Goal: Task Accomplishment & Management: Complete application form

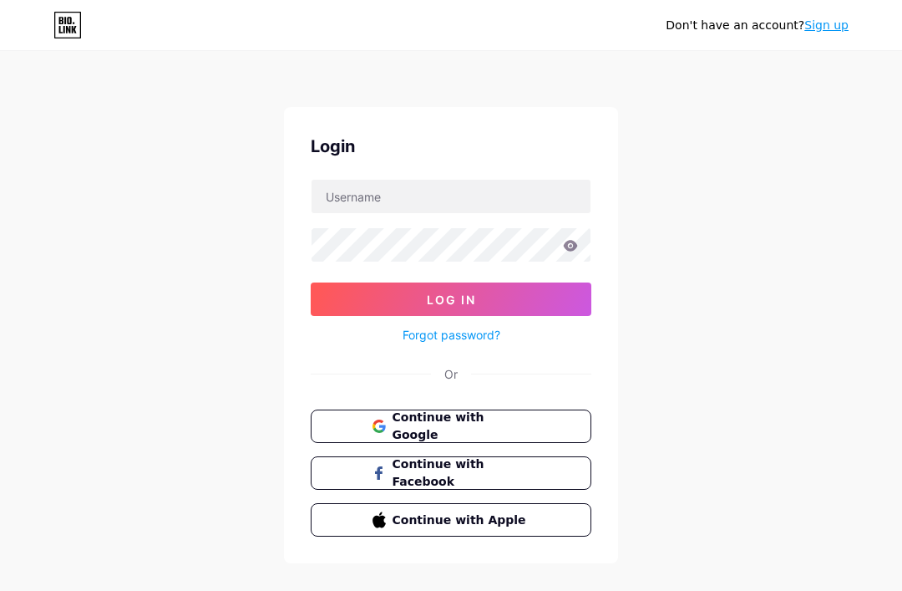
click at [494, 424] on span "Continue with Google" at bounding box center [462, 426] width 138 height 35
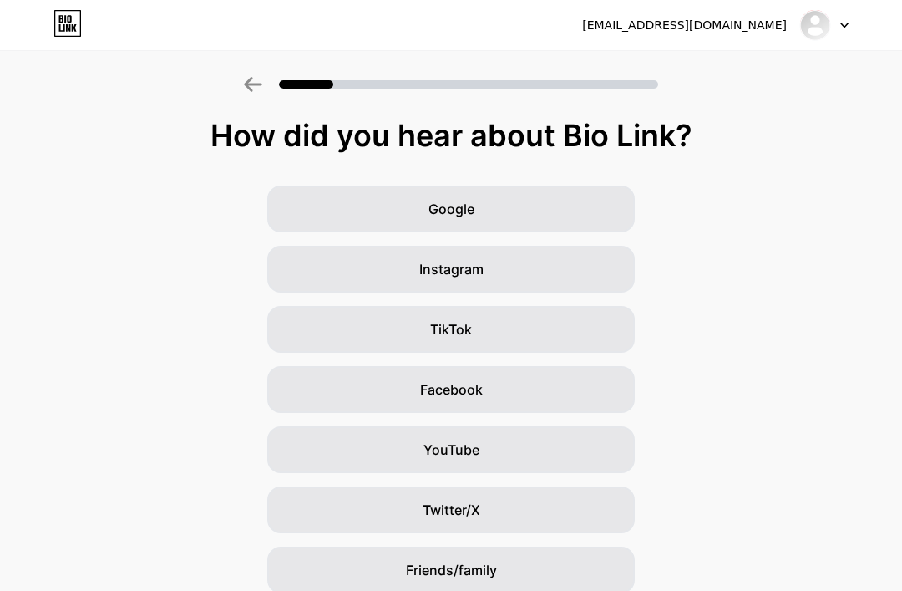
click at [596, 204] on div "Google" at bounding box center [451, 208] width 368 height 47
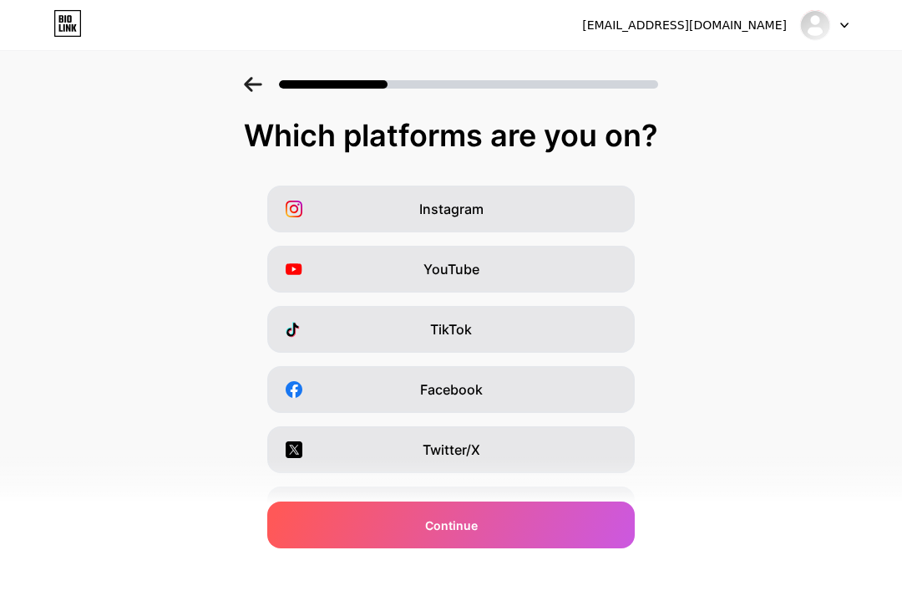
click at [582, 261] on div "YouTube" at bounding box center [451, 269] width 368 height 47
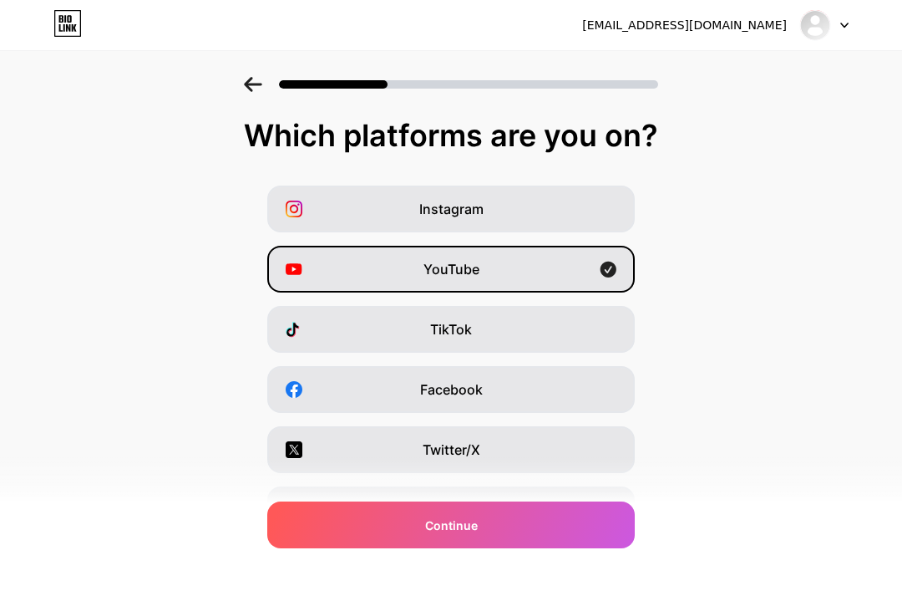
click at [585, 332] on div "TikTok" at bounding box center [451, 329] width 368 height 47
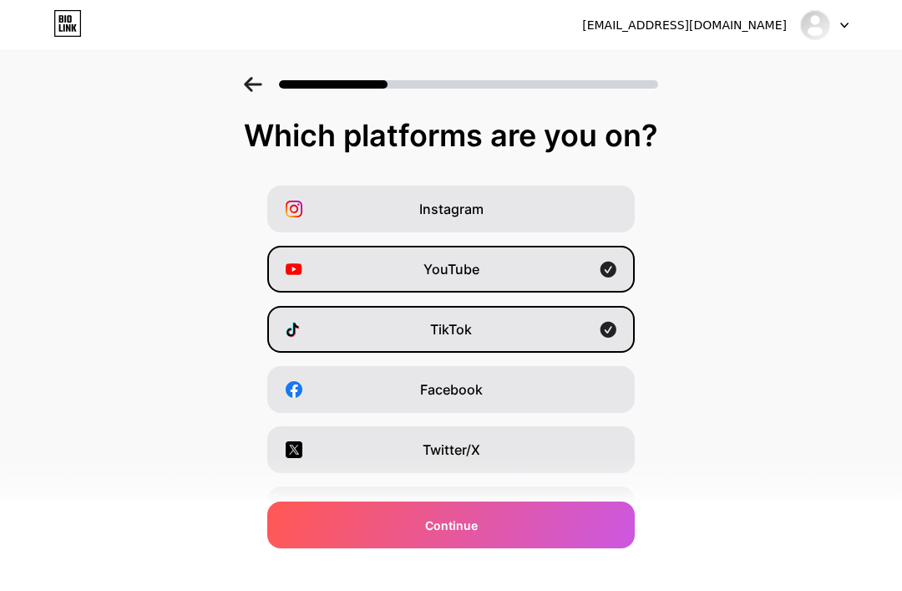
click at [600, 208] on div "Instagram" at bounding box center [451, 208] width 368 height 47
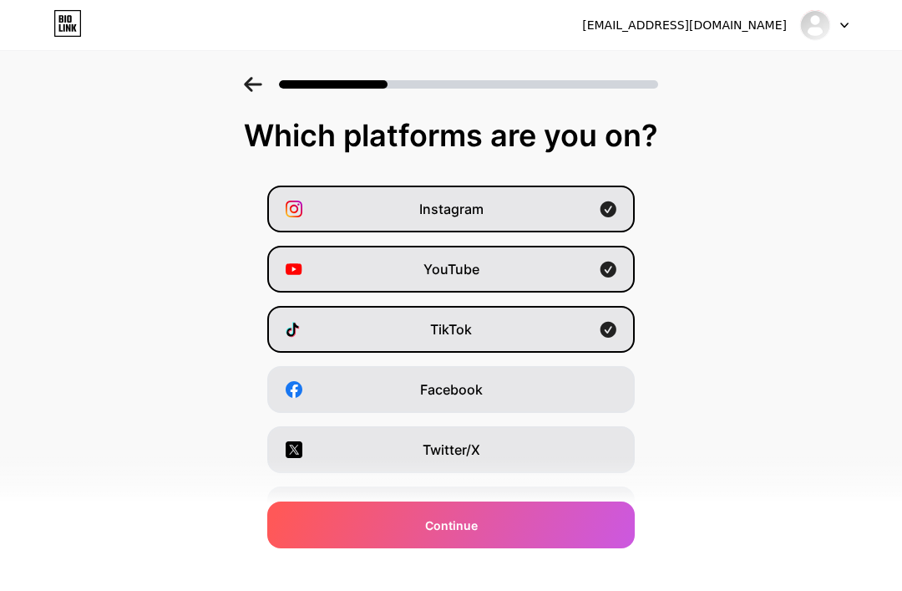
click at [606, 262] on icon at bounding box center [609, 269] width 16 height 16
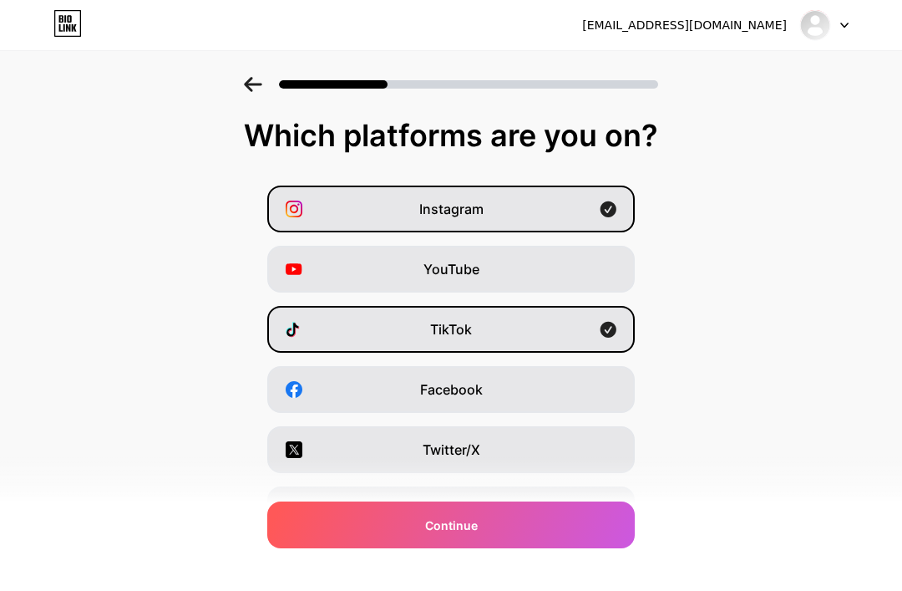
click at [589, 378] on div "Facebook" at bounding box center [451, 389] width 368 height 47
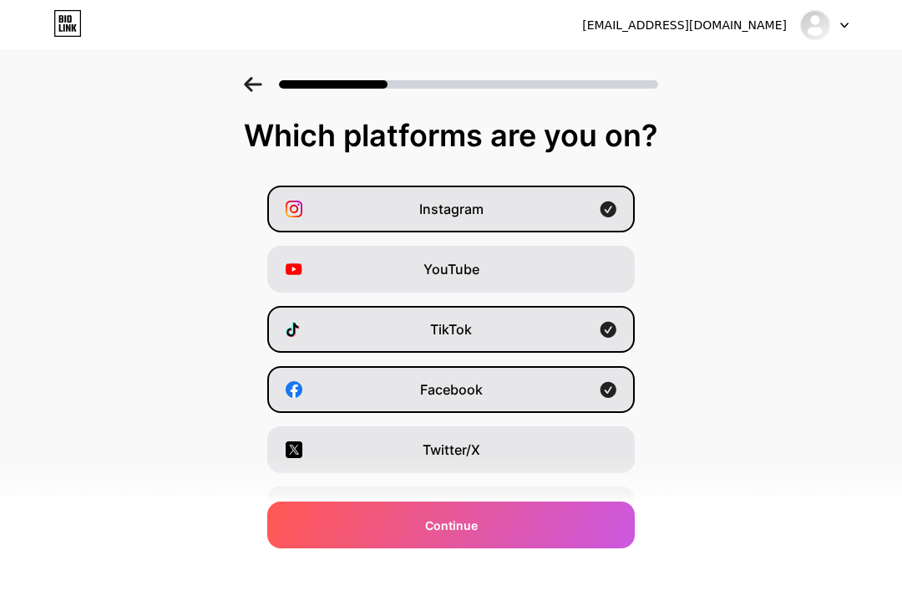
click at [582, 447] on div "Twitter/X" at bounding box center [451, 449] width 368 height 47
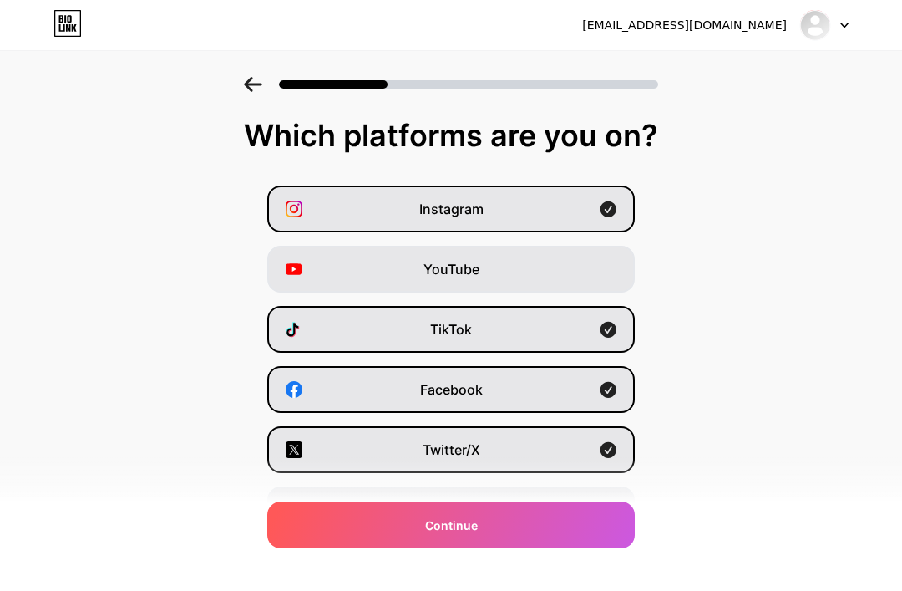
click at [599, 270] on div "YouTube" at bounding box center [451, 269] width 368 height 47
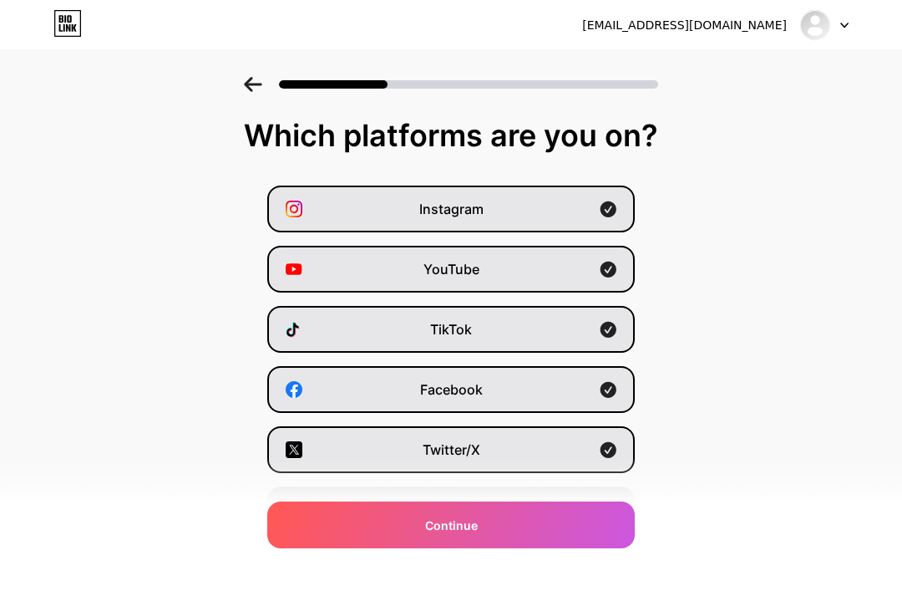
click at [545, 524] on div "Continue" at bounding box center [451, 524] width 368 height 47
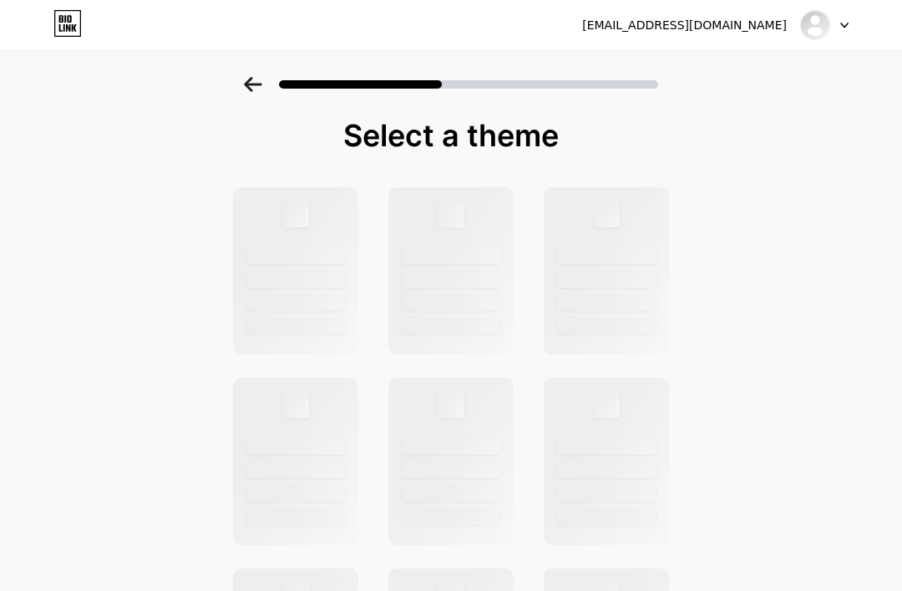
click at [236, 68] on div at bounding box center [451, 79] width 902 height 58
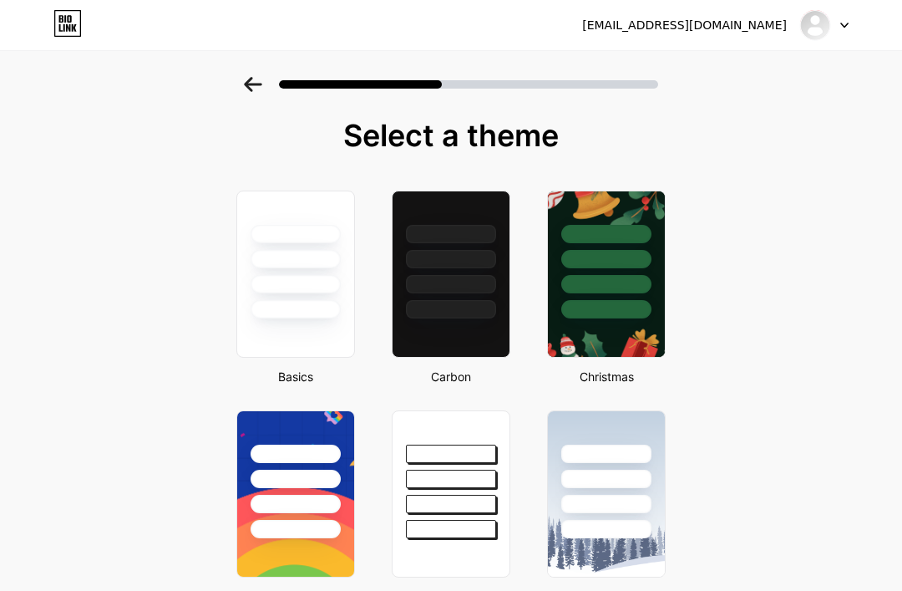
click at [251, 84] on icon at bounding box center [253, 84] width 18 height 15
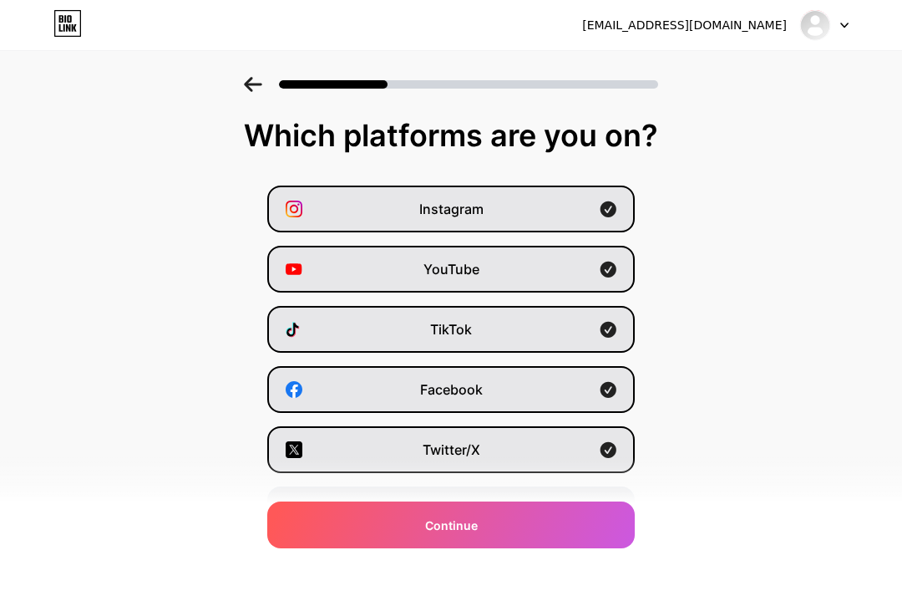
click at [340, 528] on div "Continue" at bounding box center [451, 524] width 368 height 47
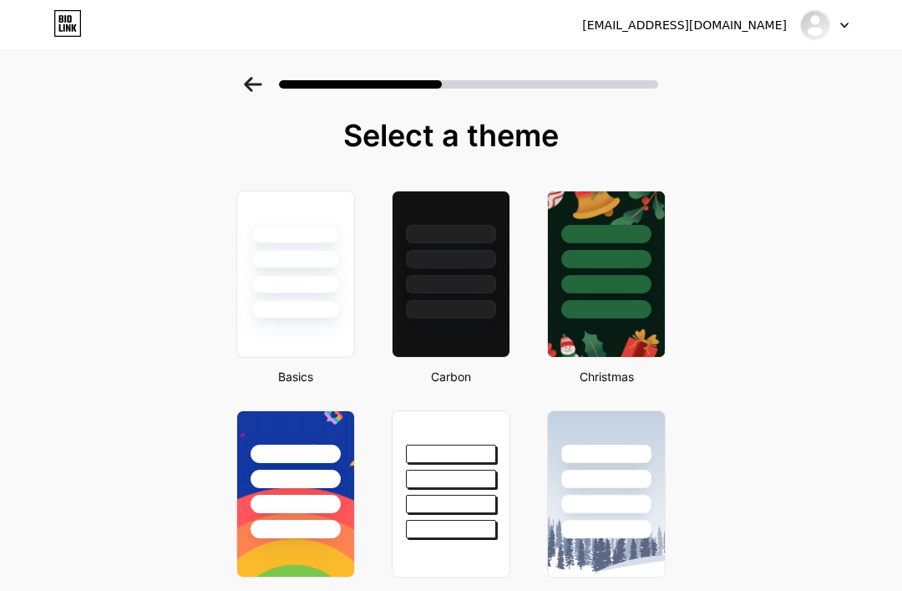
click at [297, 311] on div at bounding box center [296, 309] width 90 height 18
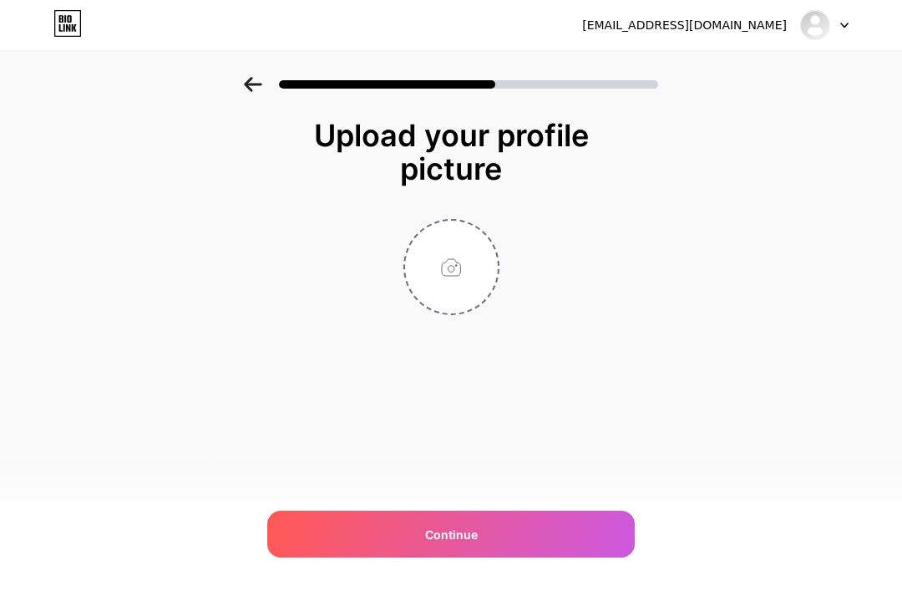
click at [513, 530] on div "Continue" at bounding box center [451, 533] width 368 height 47
click at [475, 266] on input "file" at bounding box center [451, 267] width 93 height 93
type input "C:\fakepath\CCAF5615-5586-440C-920B-A1BA6C4A30B7.jpeg"
click at [533, 534] on div "Continue" at bounding box center [451, 533] width 368 height 47
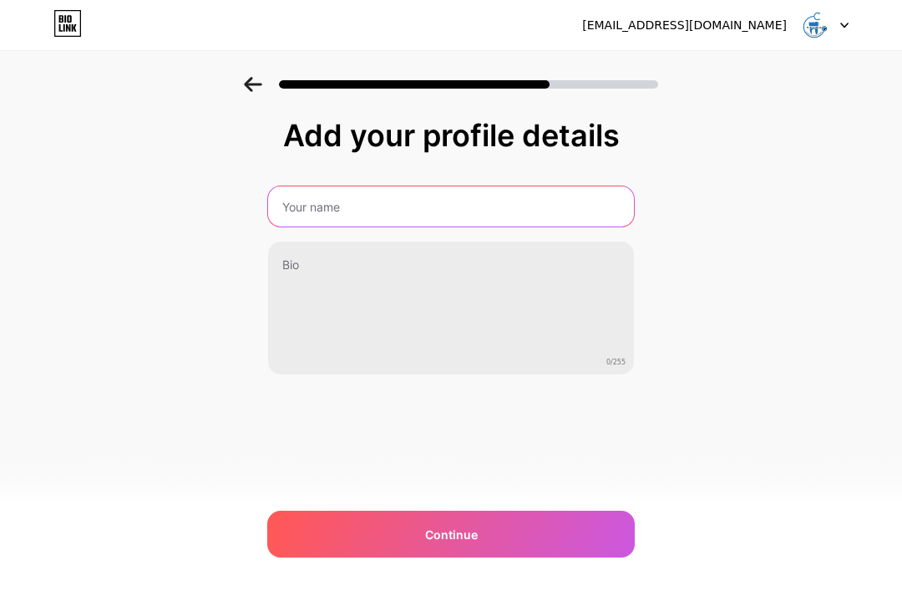
click at [303, 205] on input "text" at bounding box center [451, 206] width 366 height 40
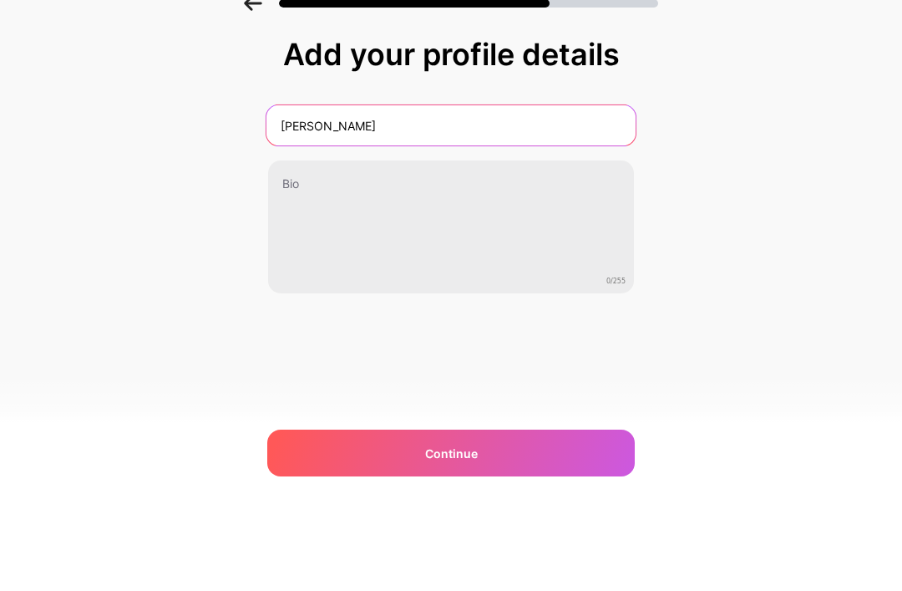
type input "[PERSON_NAME]"
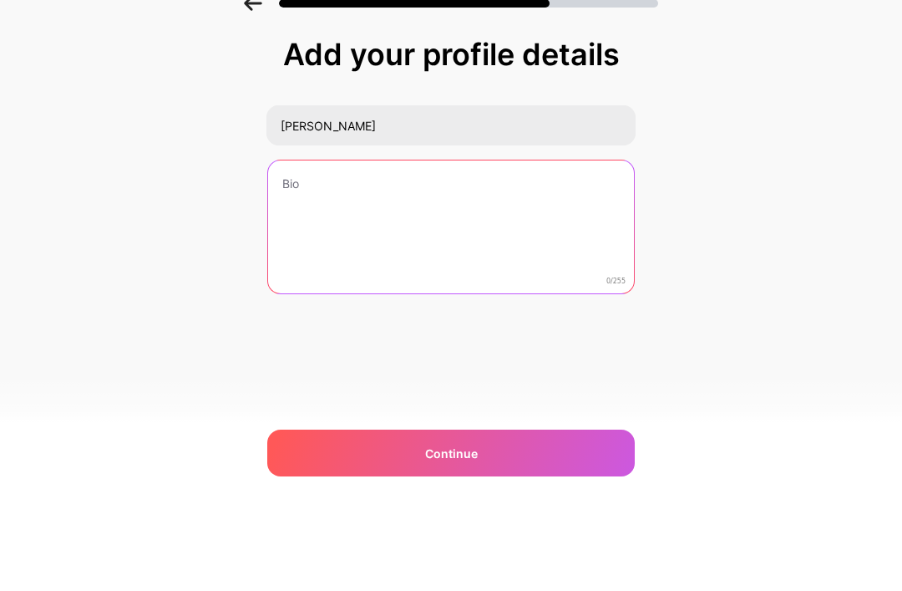
click at [520, 241] on textarea at bounding box center [451, 308] width 366 height 134
type textarea "Doctor of [MEDICAL_DATA]"
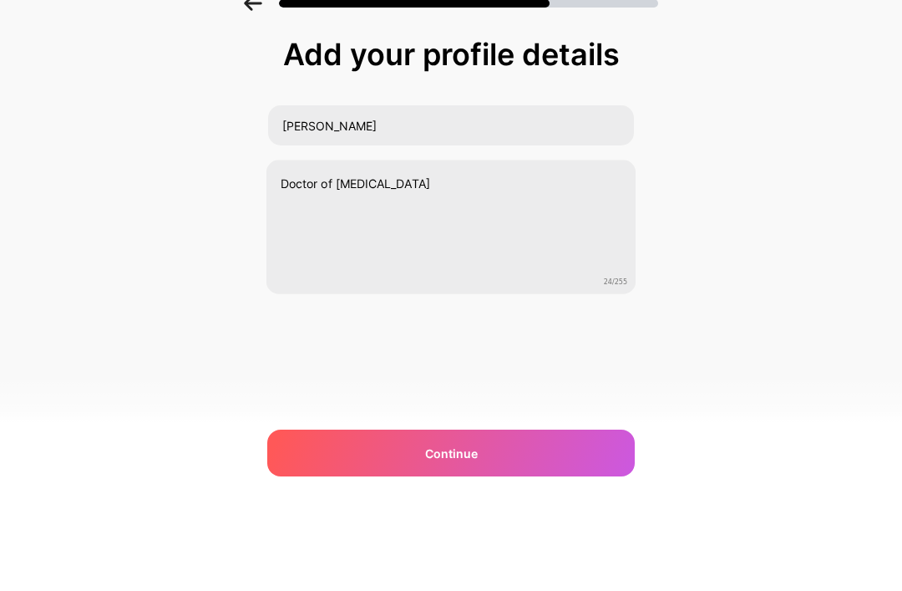
click at [748, 185] on div "Add your profile details [PERSON_NAME] Doctor of [MEDICAL_DATA] 24/255 Continue…" at bounding box center [451, 268] width 902 height 382
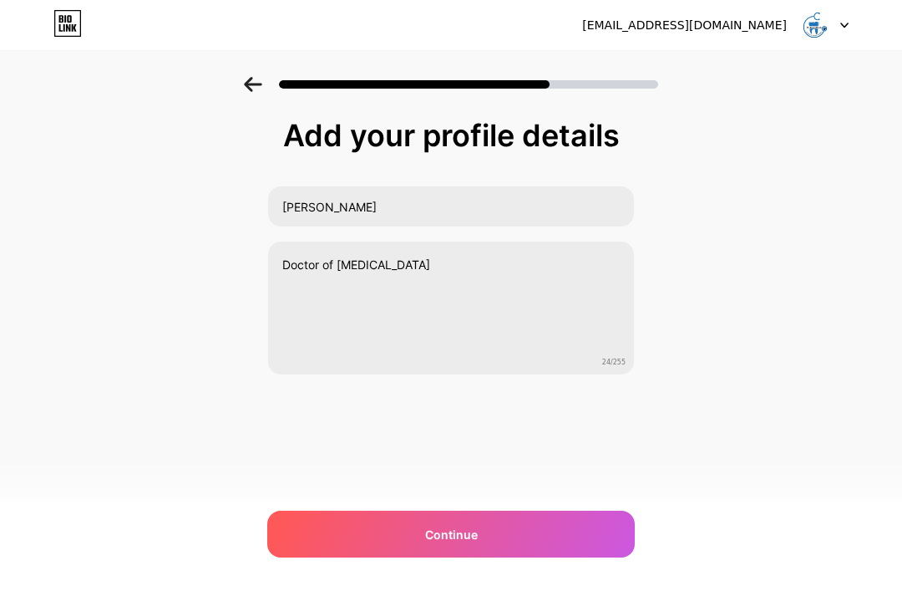
click at [549, 539] on div "Continue" at bounding box center [451, 533] width 368 height 47
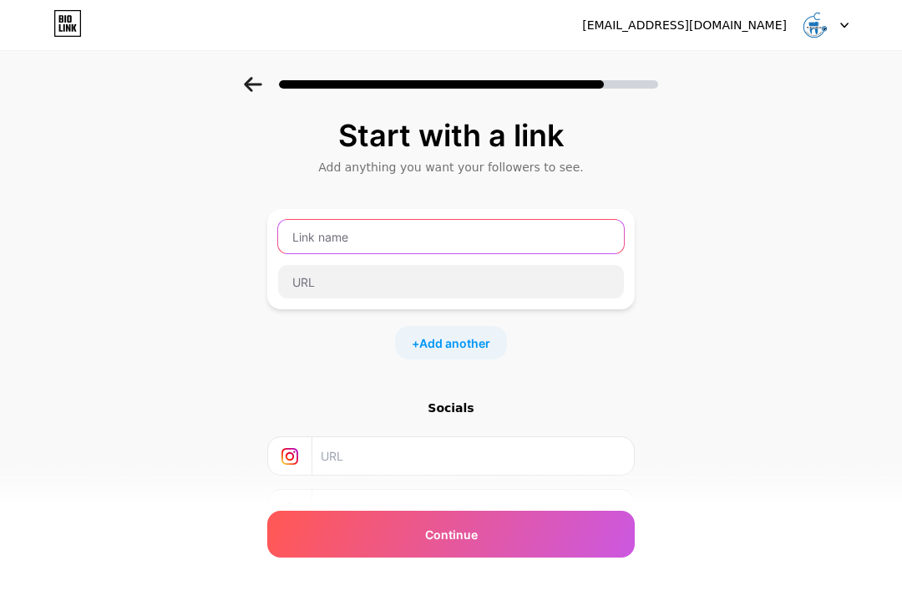
click at [549, 227] on input "text" at bounding box center [451, 236] width 346 height 33
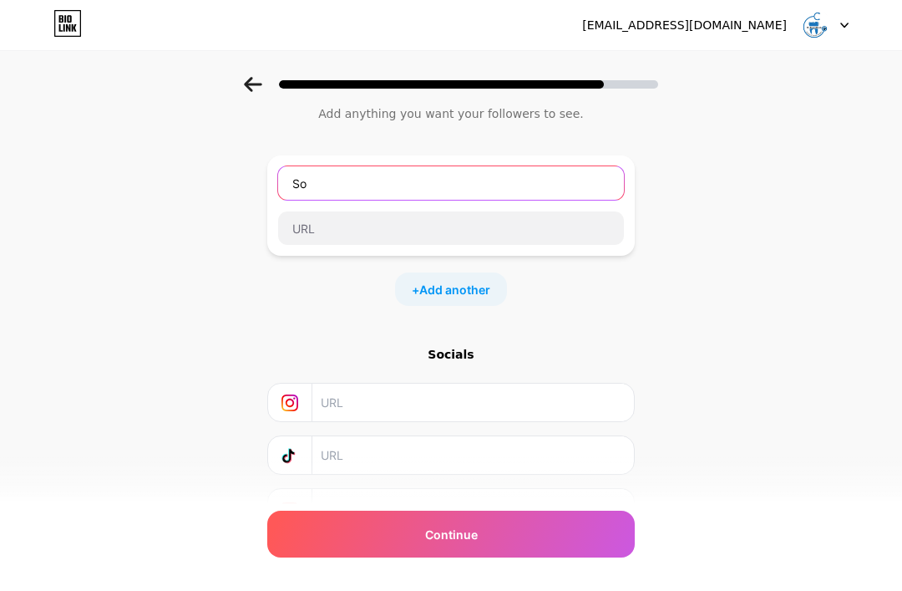
type input "S"
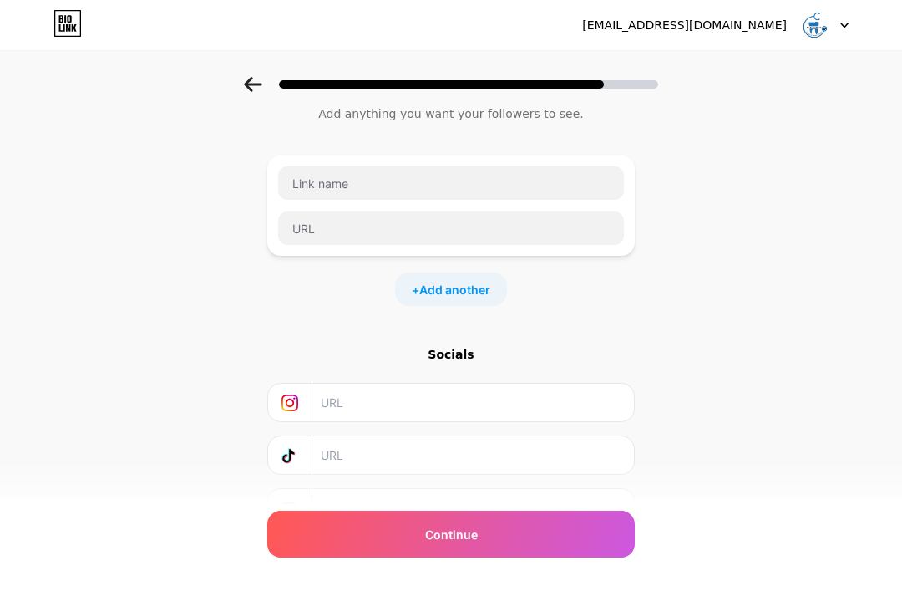
click at [804, 156] on div "Start with a link Add anything you want your followers to see. + Add another So…" at bounding box center [451, 316] width 902 height 587
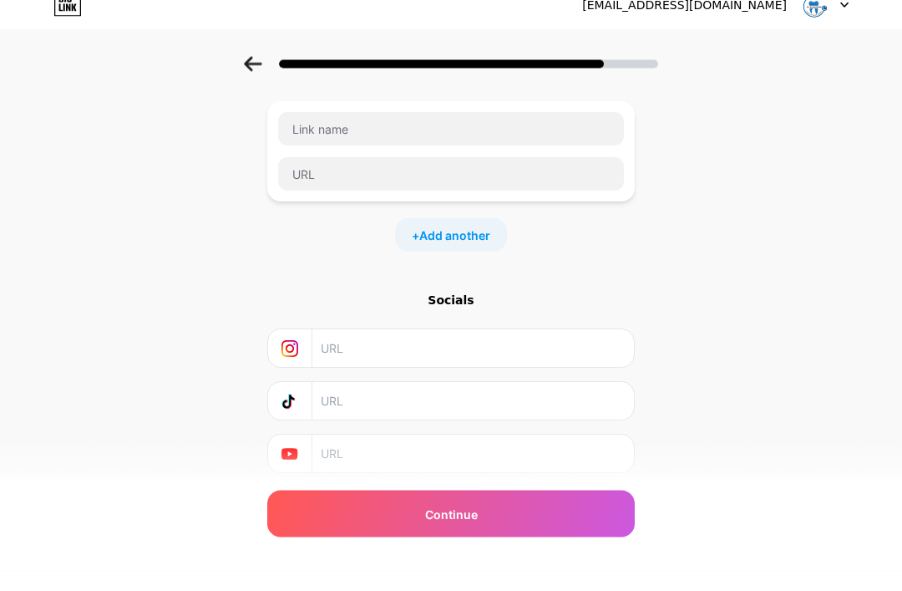
scroll to position [87, 0]
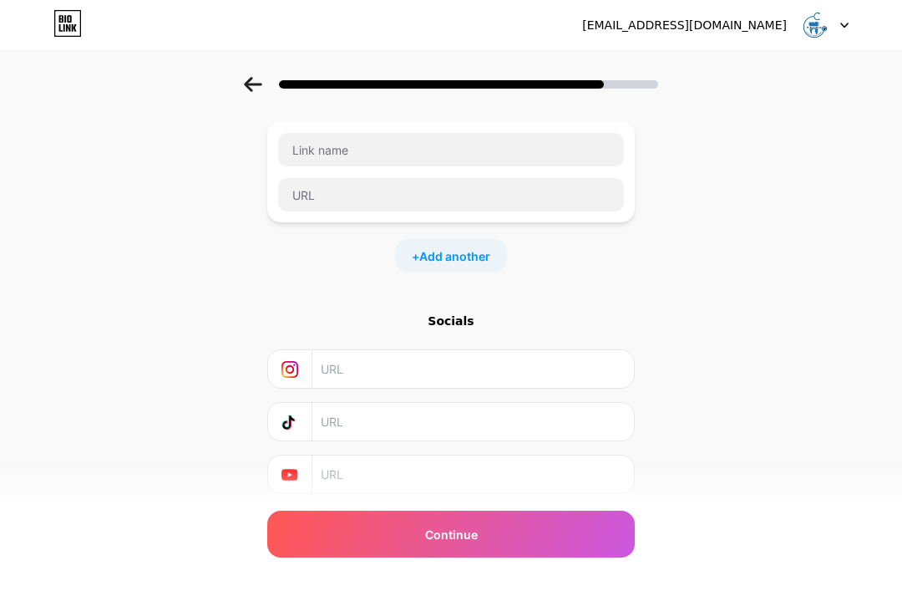
click at [520, 557] on div "Continue" at bounding box center [451, 533] width 368 height 47
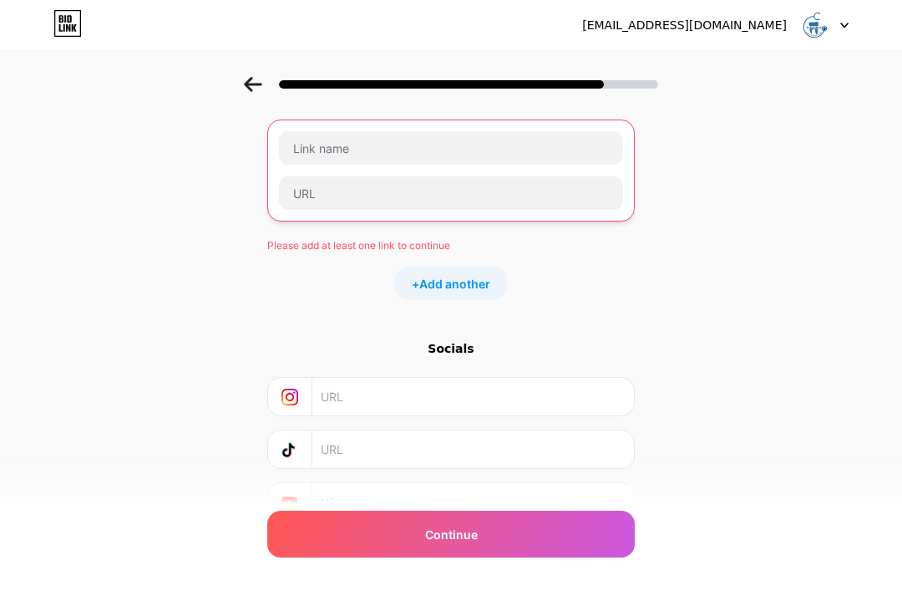
scroll to position [117, 0]
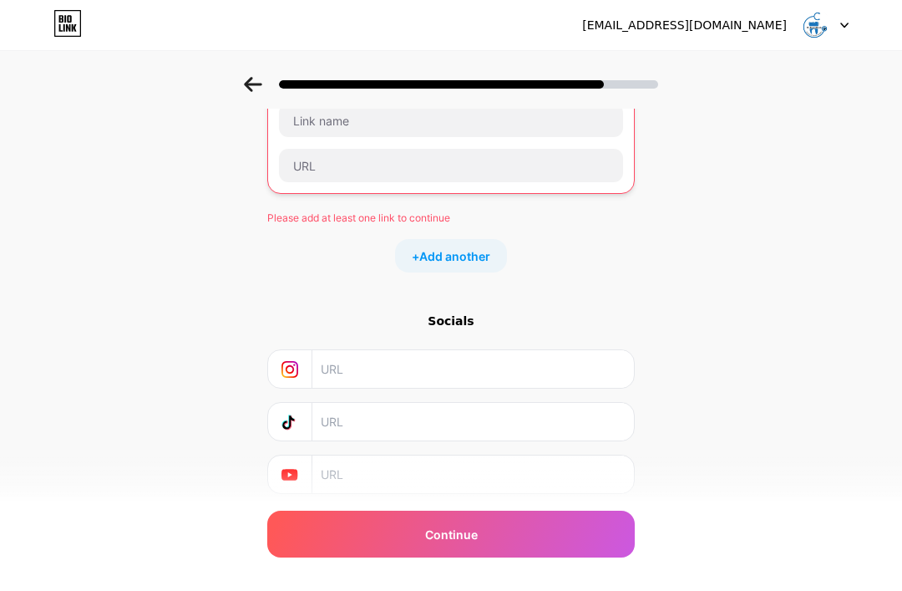
click at [503, 475] on input "text" at bounding box center [472, 474] width 303 height 38
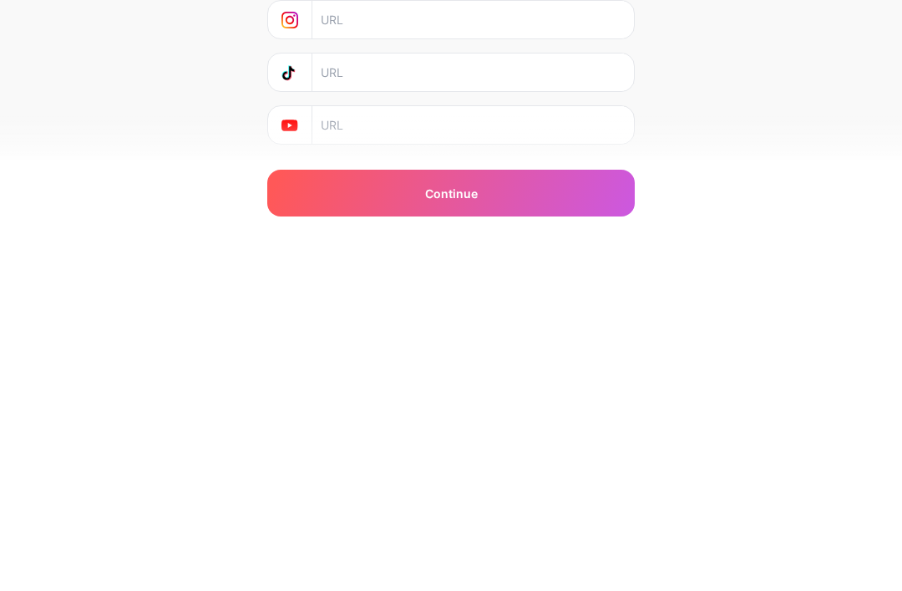
click at [529, 447] on input "text" at bounding box center [472, 466] width 303 height 38
paste input "[URL][DOMAIN_NAME]"
type input "[URL][DOMAIN_NAME]"
click at [521, 510] on div "Continue" at bounding box center [451, 533] width 368 height 47
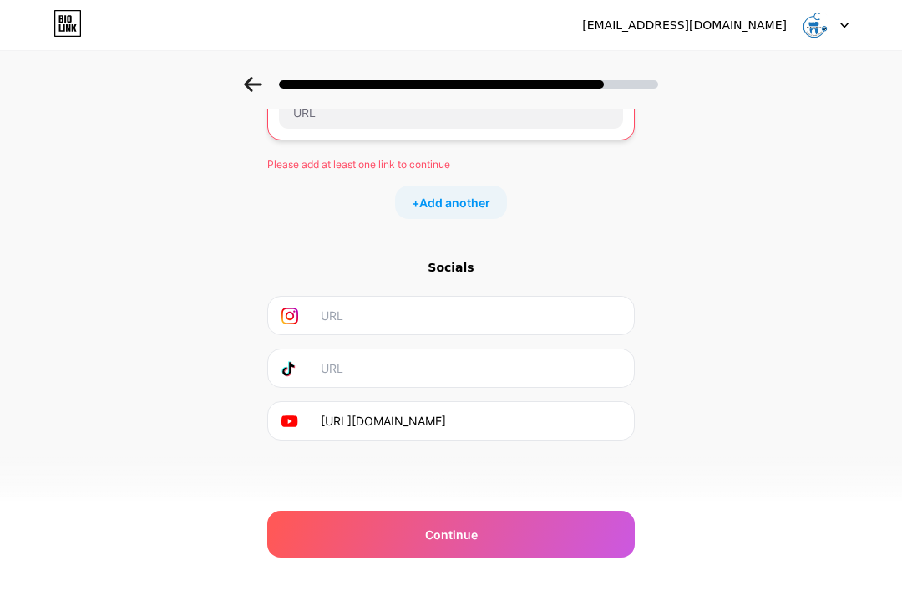
click at [536, 532] on div "Continue" at bounding box center [451, 533] width 368 height 47
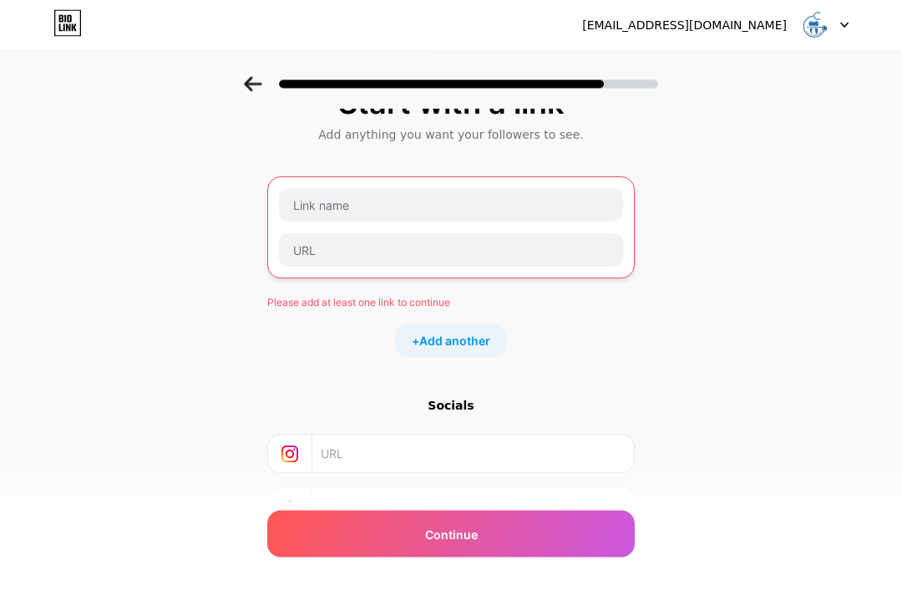
scroll to position [0, 0]
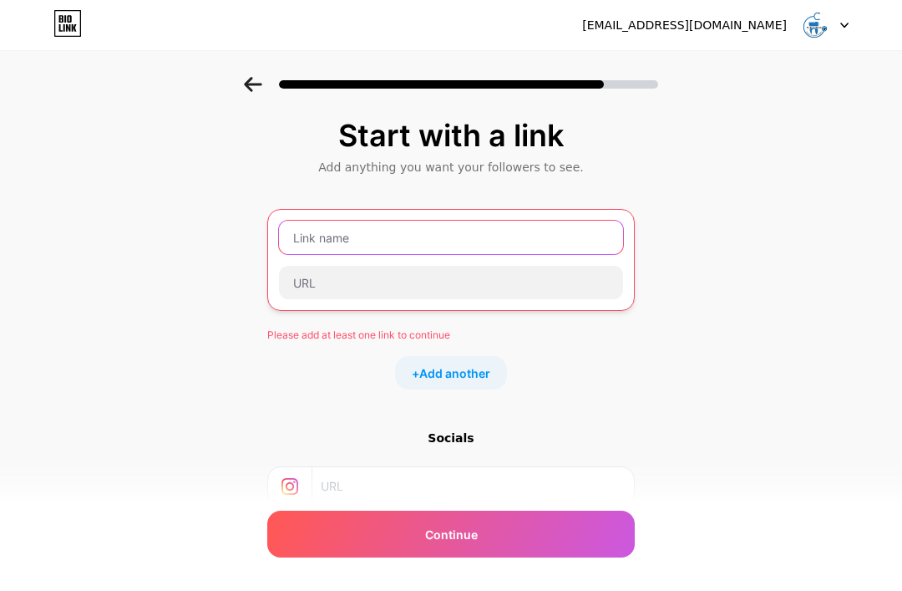
click at [553, 239] on input "text" at bounding box center [451, 237] width 344 height 33
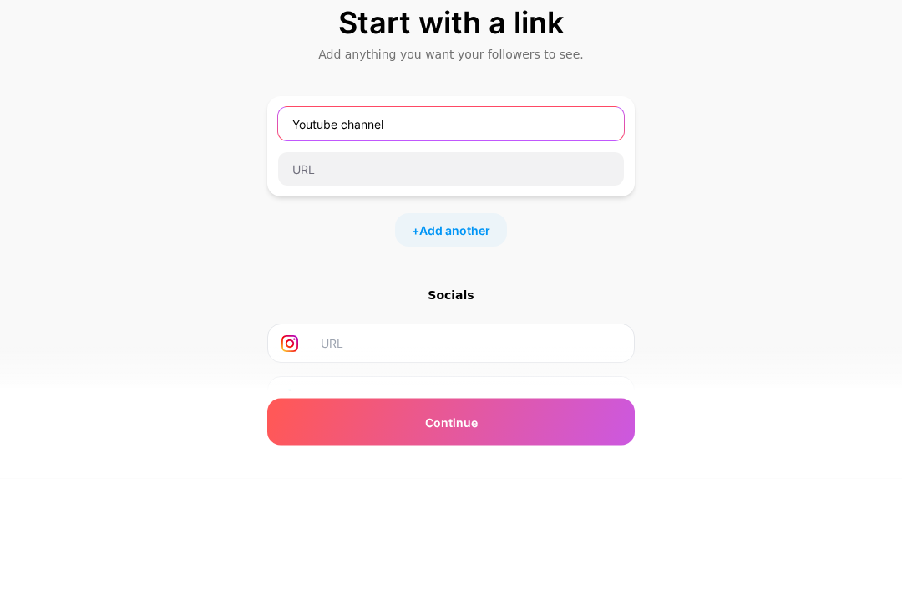
type input "Youtube channel"
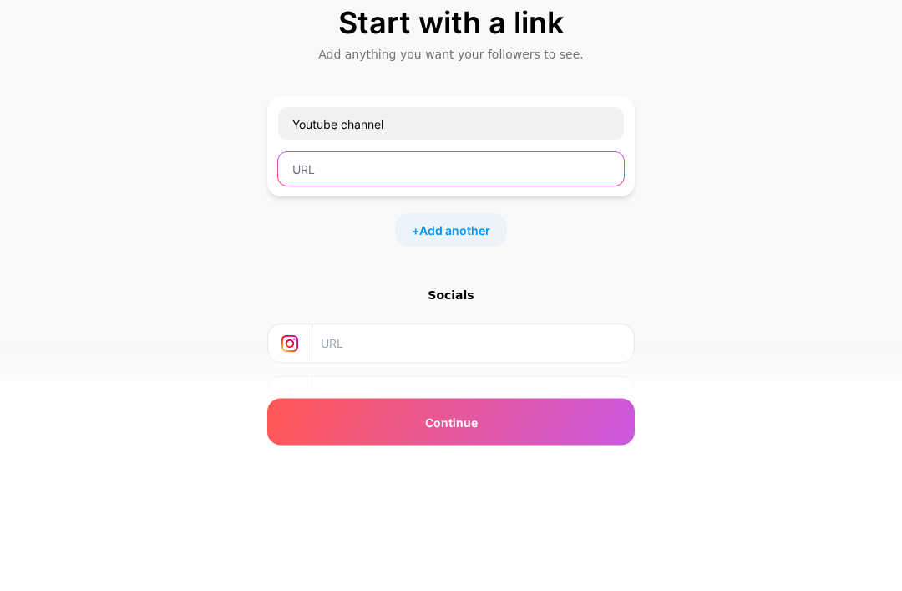
click at [525, 265] on input "text" at bounding box center [451, 281] width 346 height 33
click at [530, 265] on input "text" at bounding box center [451, 281] width 346 height 33
paste input "[URL][DOMAIN_NAME]"
type input "[URL][DOMAIN_NAME]"
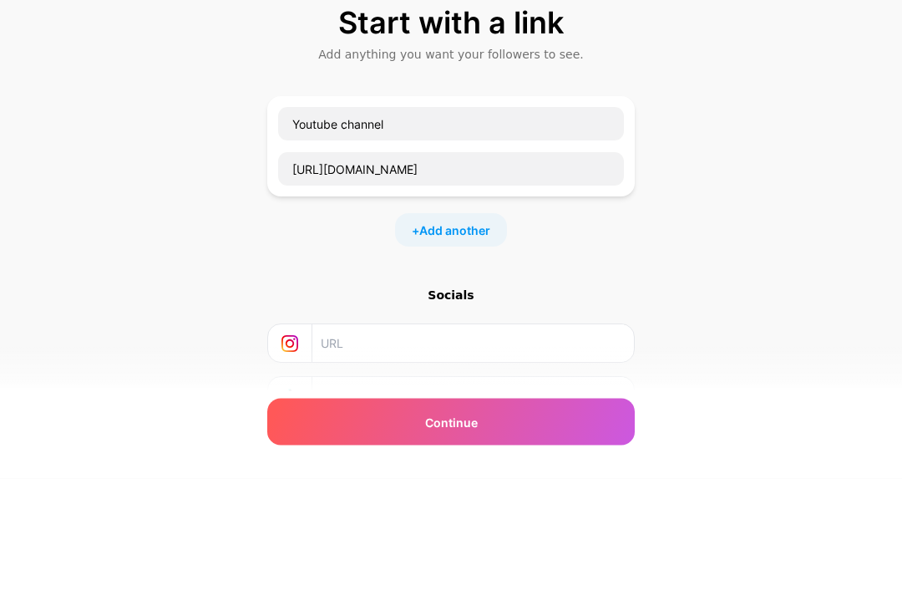
click at [759, 167] on div "Start with a link Add anything you want your followers to see. Youtube channel …" at bounding box center [451, 370] width 902 height 587
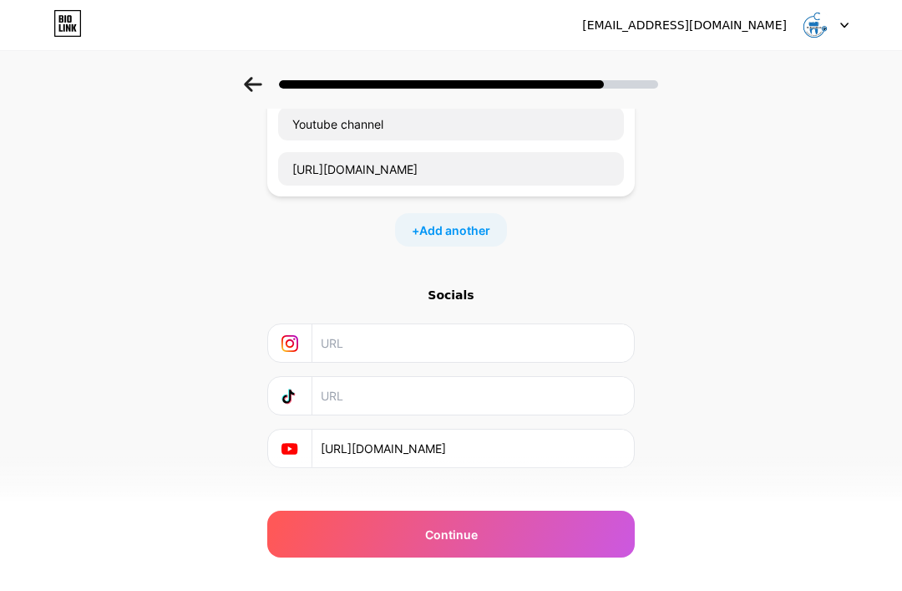
scroll to position [140, 0]
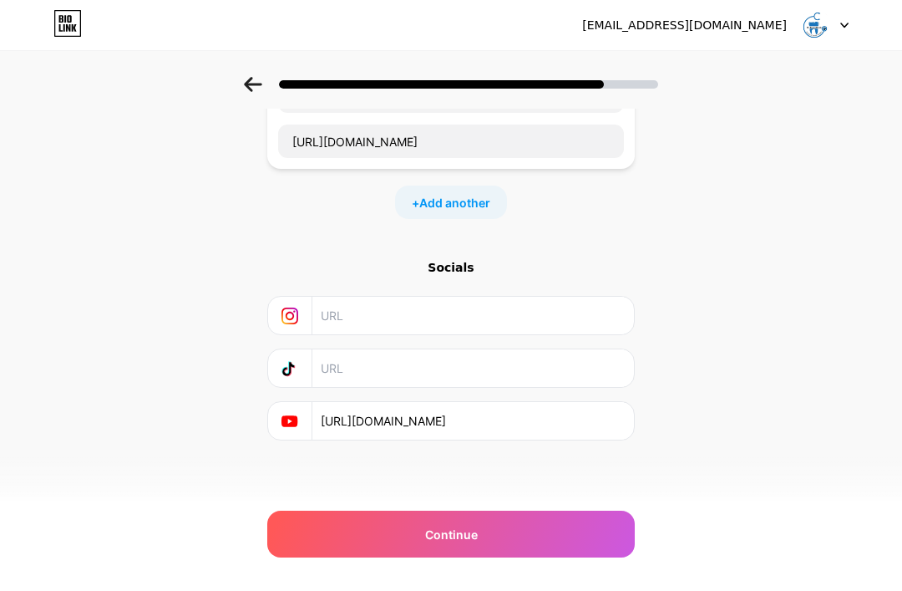
click at [490, 536] on div "Continue" at bounding box center [451, 533] width 368 height 47
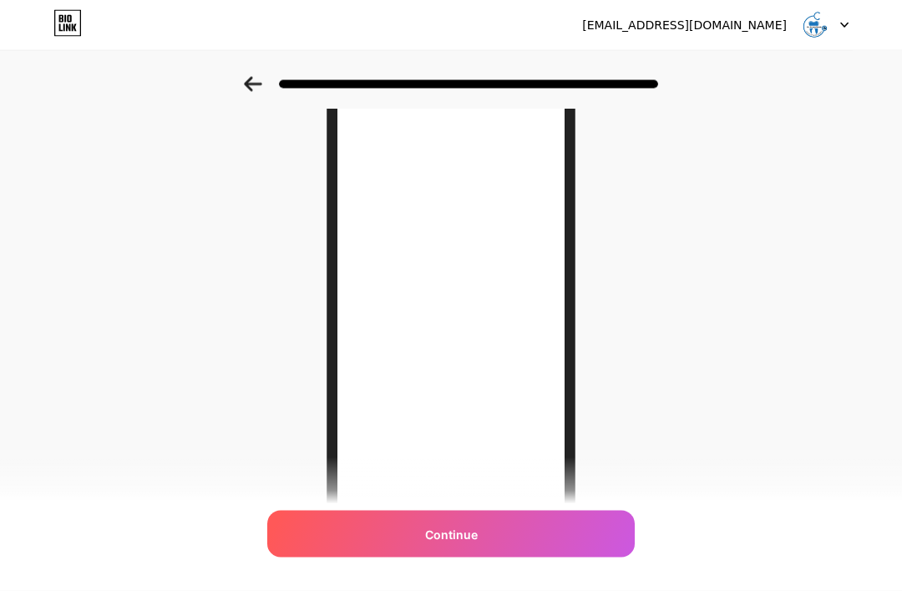
scroll to position [195, 0]
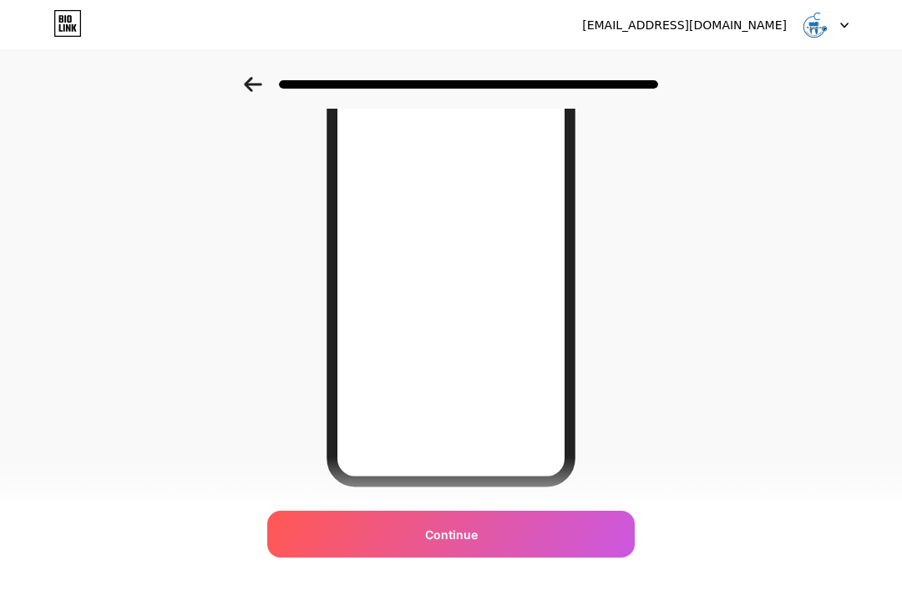
click at [489, 557] on div "Continue" at bounding box center [451, 533] width 368 height 47
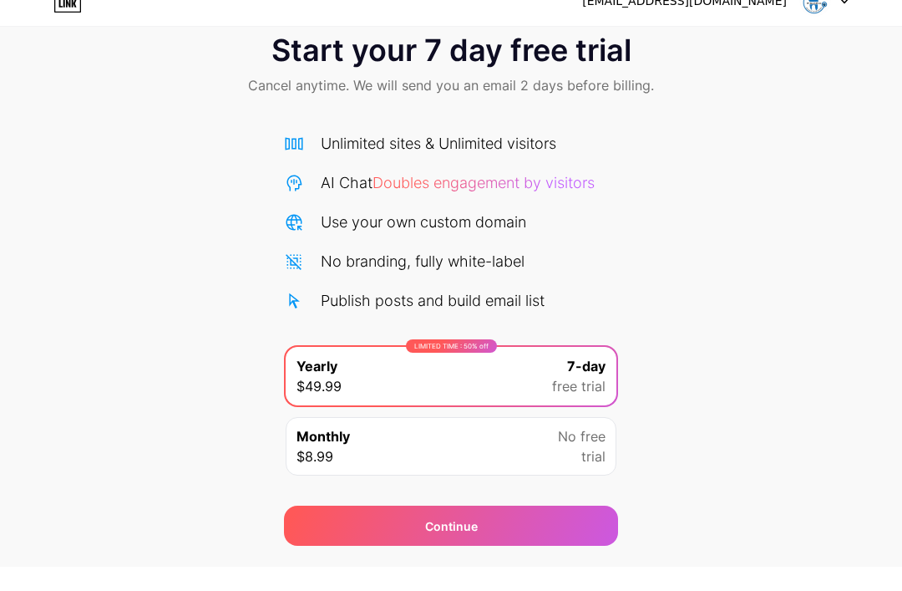
scroll to position [28, 0]
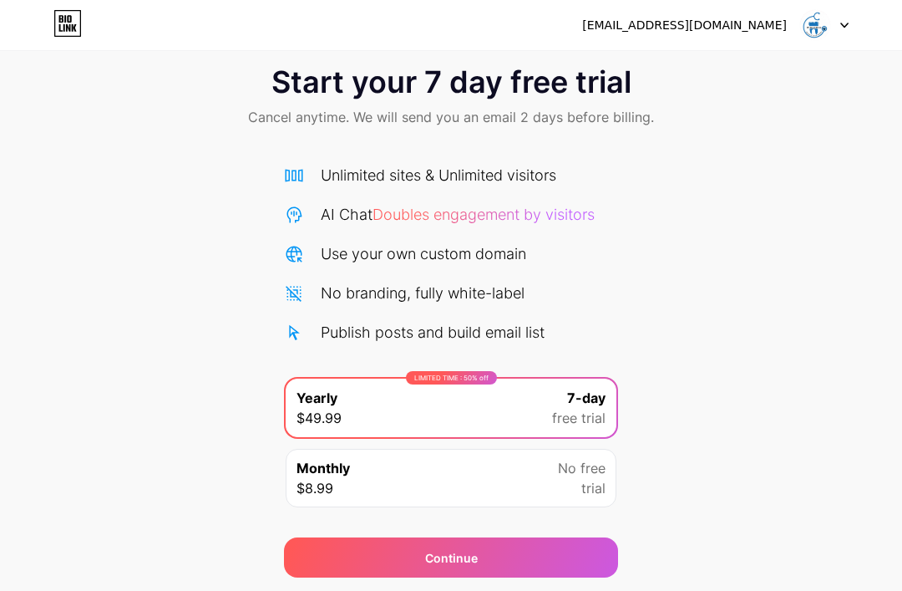
click at [533, 560] on div "Continue" at bounding box center [451, 557] width 334 height 40
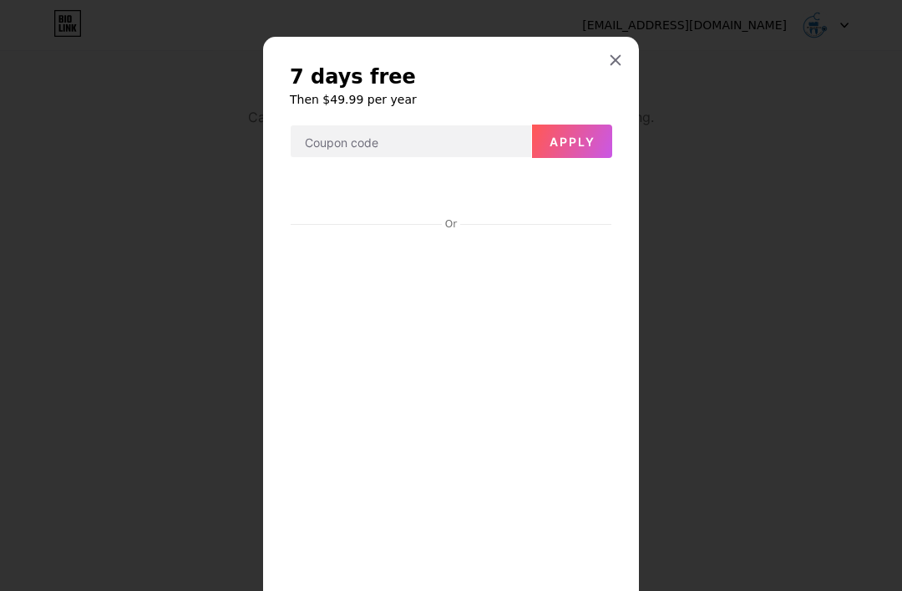
click at [617, 53] on icon at bounding box center [615, 59] width 13 height 13
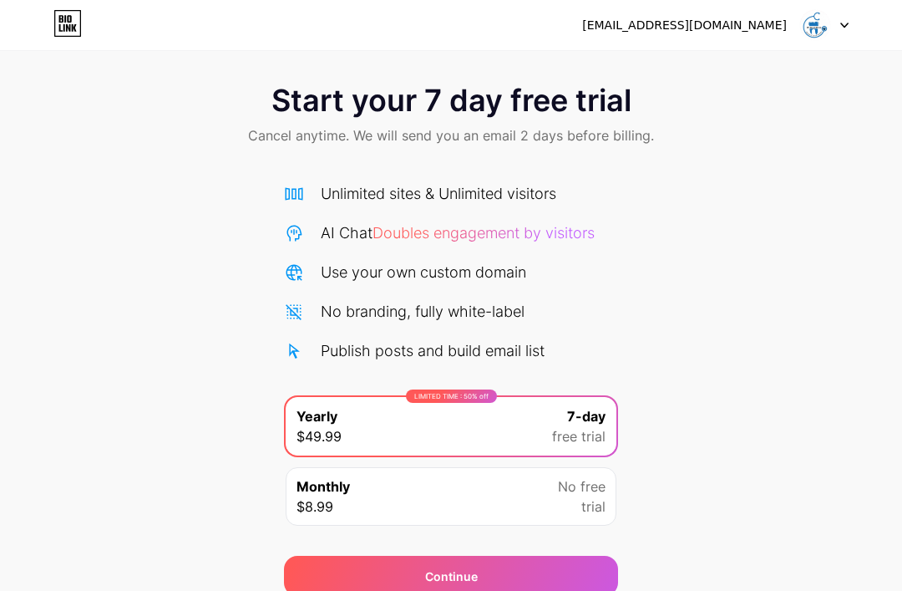
scroll to position [0, 0]
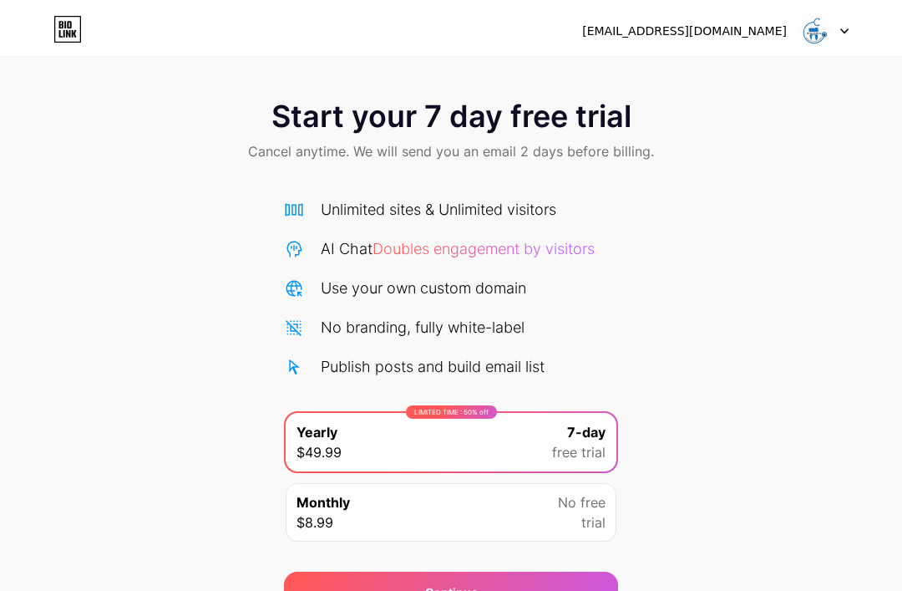
click at [841, 28] on div at bounding box center [824, 25] width 48 height 30
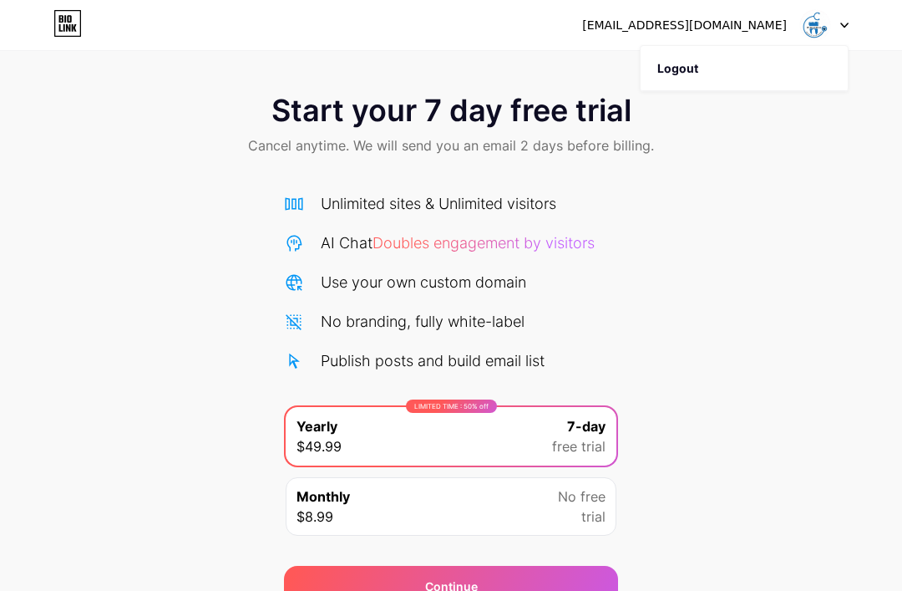
click at [815, 180] on div "Start your 7 day free trial Cancel anytime. We will send you an email 2 days be…" at bounding box center [451, 341] width 902 height 529
click at [65, 30] on icon at bounding box center [67, 23] width 28 height 27
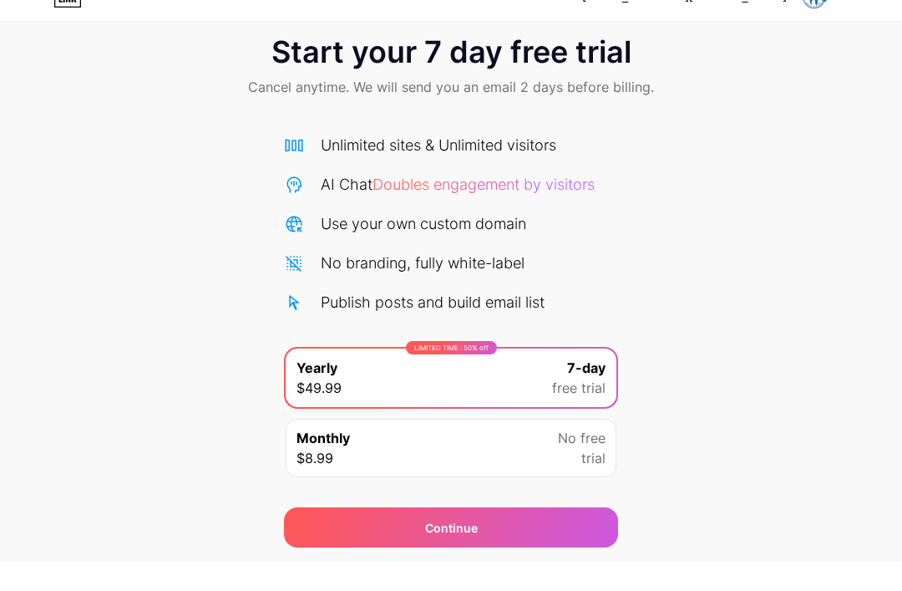
scroll to position [28, 0]
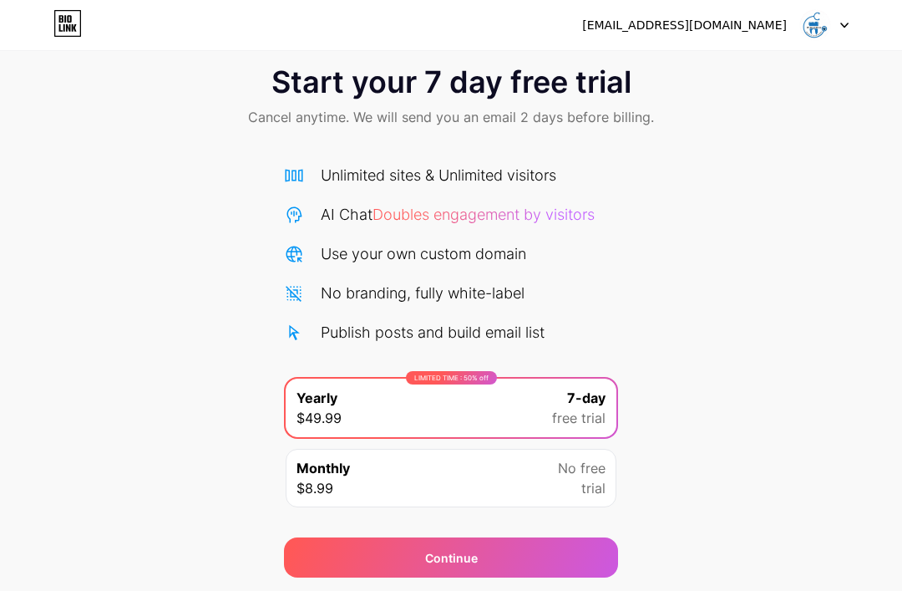
click at [557, 482] on div "Monthly $8.99 No free trial" at bounding box center [451, 478] width 331 height 58
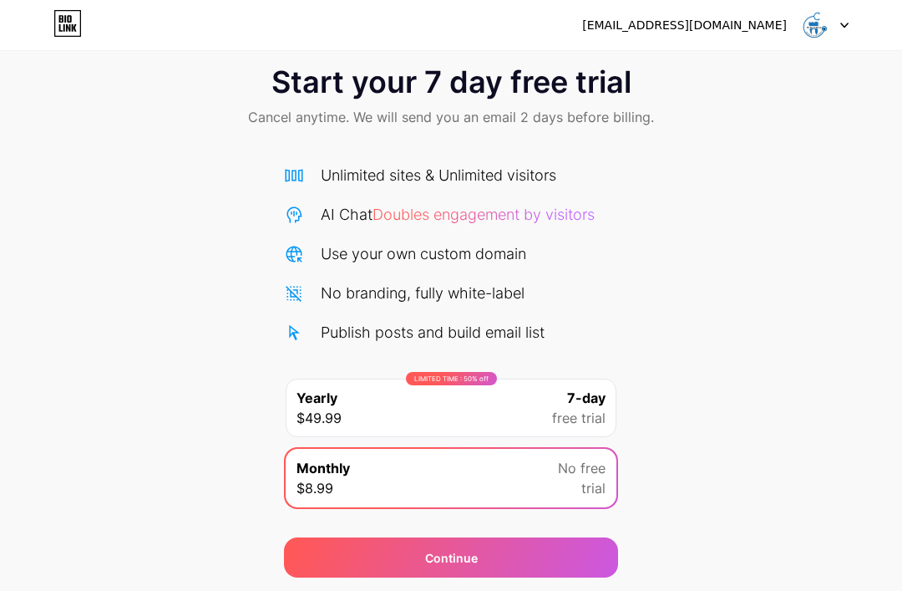
click at [567, 409] on span "free trial" at bounding box center [578, 418] width 53 height 20
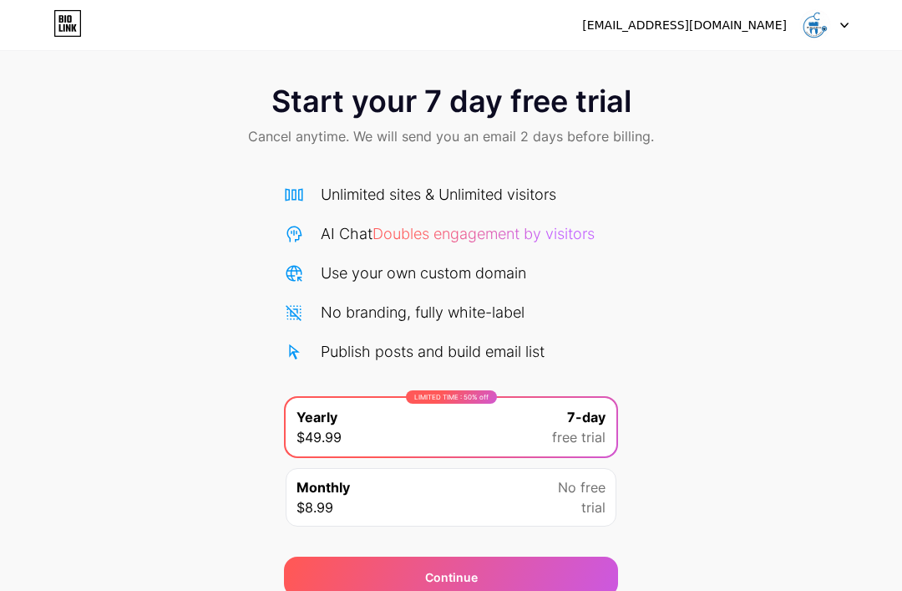
scroll to position [0, 0]
